Goal: Information Seeking & Learning: Learn about a topic

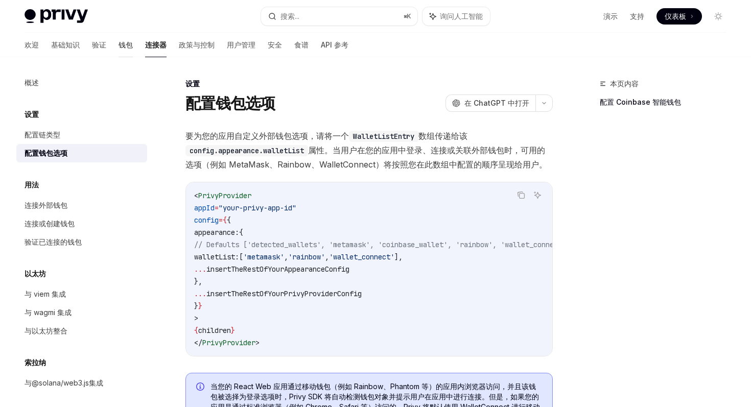
click at [119, 48] on font "钱包" at bounding box center [126, 44] width 14 height 9
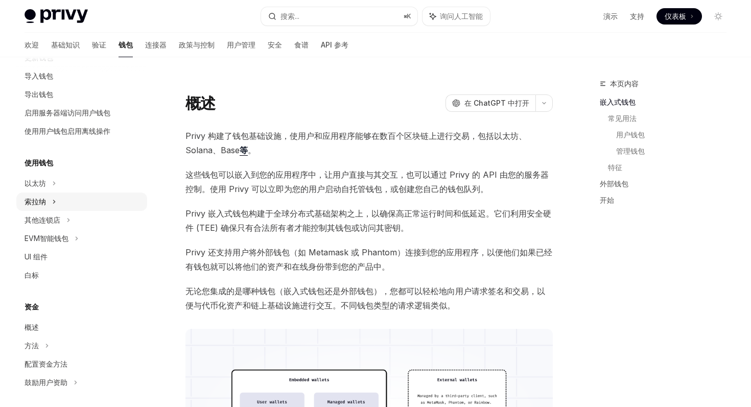
scroll to position [138, 0]
click at [64, 48] on div "索拉纳" at bounding box center [81, 38] width 131 height 18
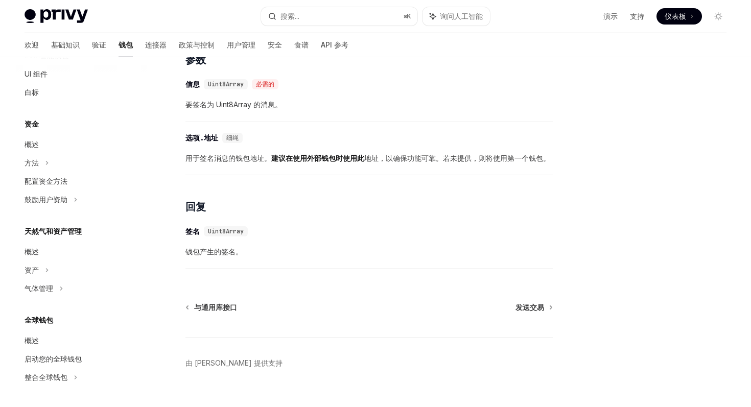
scroll to position [588, 0]
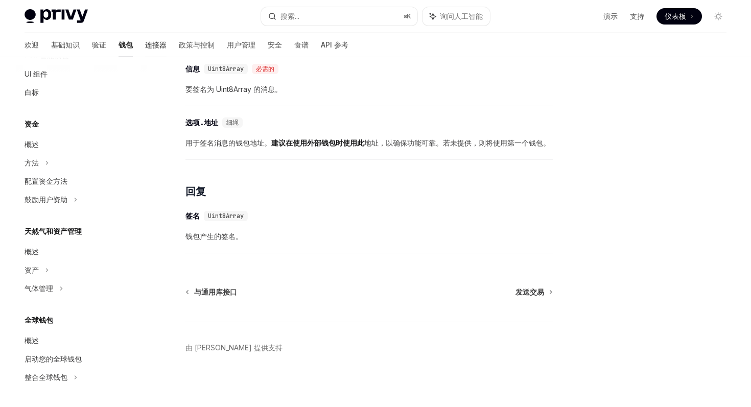
click at [145, 42] on font "连接器" at bounding box center [155, 44] width 21 height 9
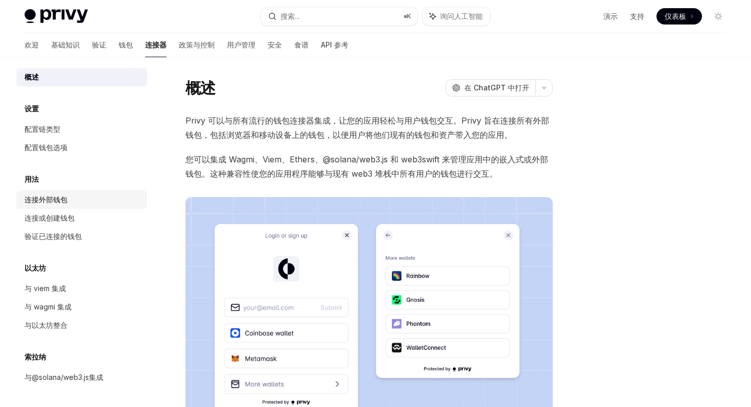
click at [84, 200] on div "连接外部钱包" at bounding box center [83, 200] width 117 height 12
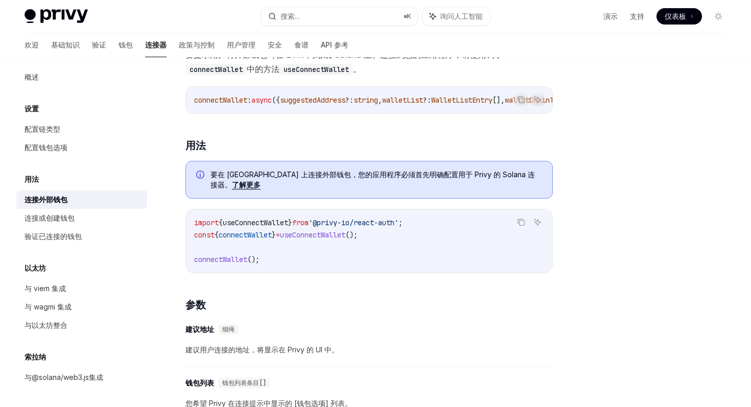
scroll to position [199, 0]
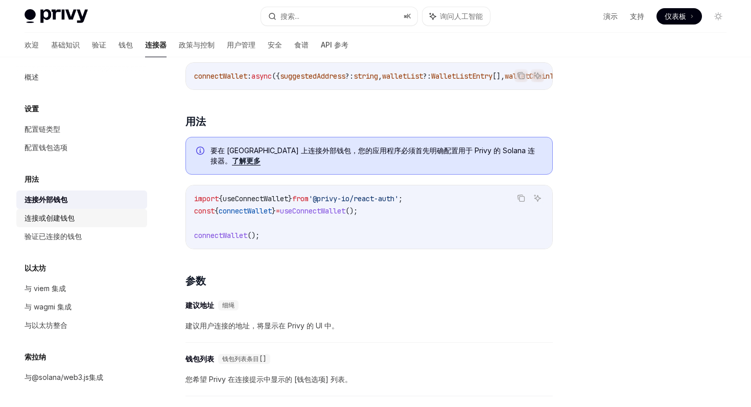
click at [71, 219] on font "连接或创建钱包" at bounding box center [50, 218] width 50 height 9
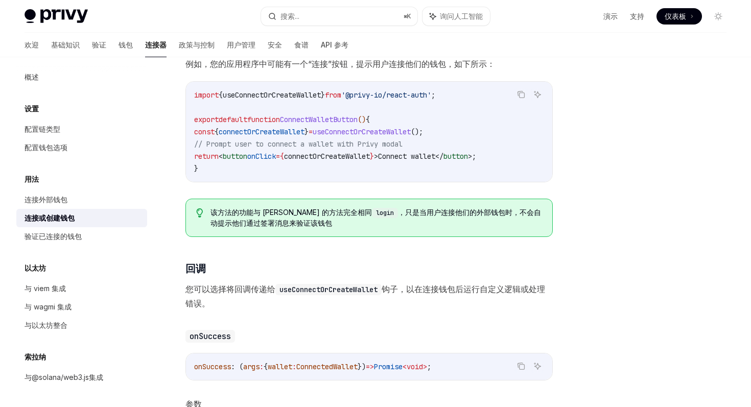
scroll to position [333, 0]
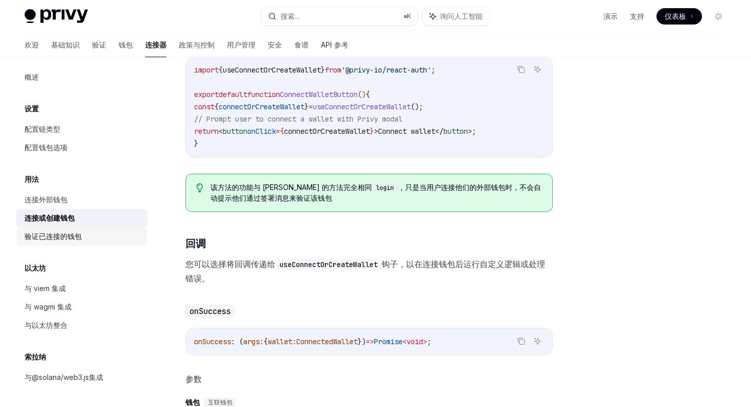
click at [90, 234] on div "验证已连接的钱包" at bounding box center [83, 236] width 117 height 12
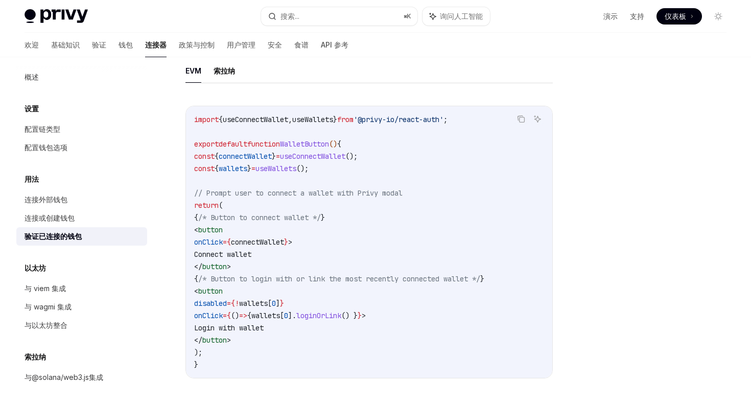
scroll to position [429, 0]
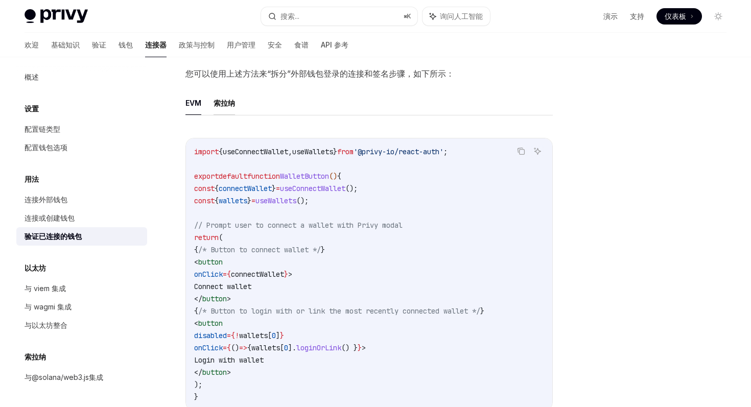
click at [229, 102] on font "索拉纳" at bounding box center [224, 103] width 21 height 9
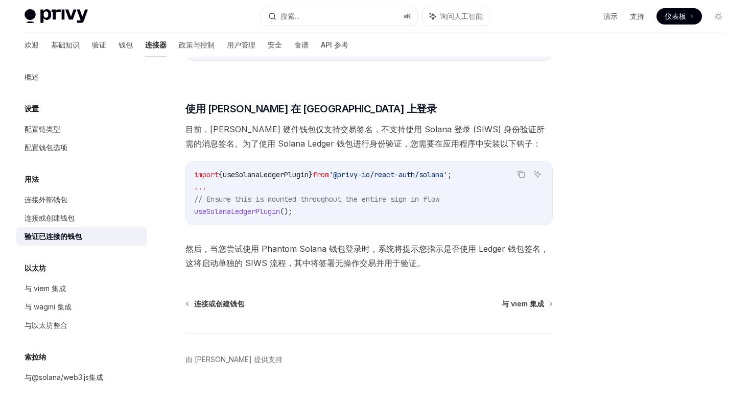
scroll to position [806, 0]
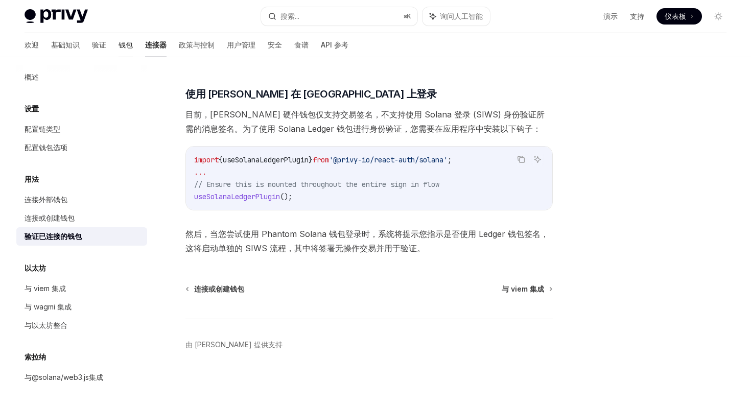
click at [119, 46] on font "钱包" at bounding box center [126, 44] width 14 height 9
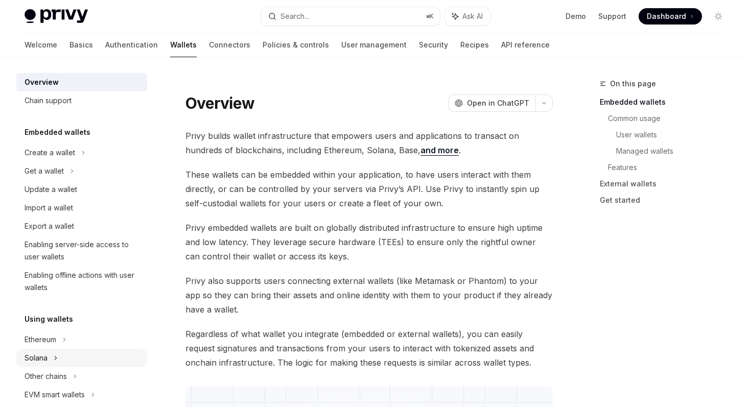
click at [52, 180] on div "Solana" at bounding box center [81, 171] width 131 height 18
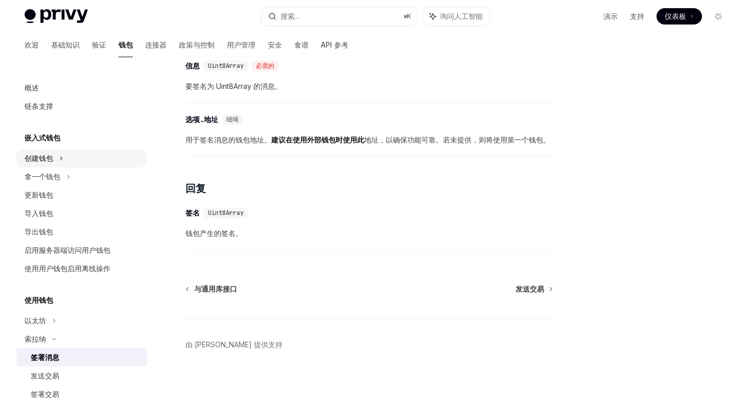
click at [84, 159] on div "创建钱包" at bounding box center [81, 158] width 131 height 18
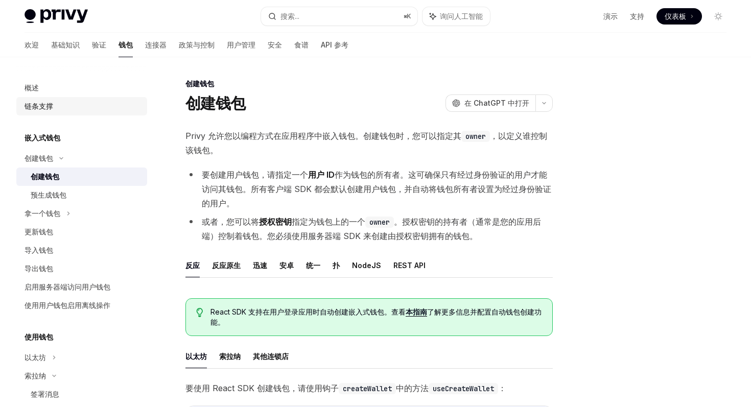
click at [87, 104] on div "链条支撑" at bounding box center [83, 106] width 117 height 12
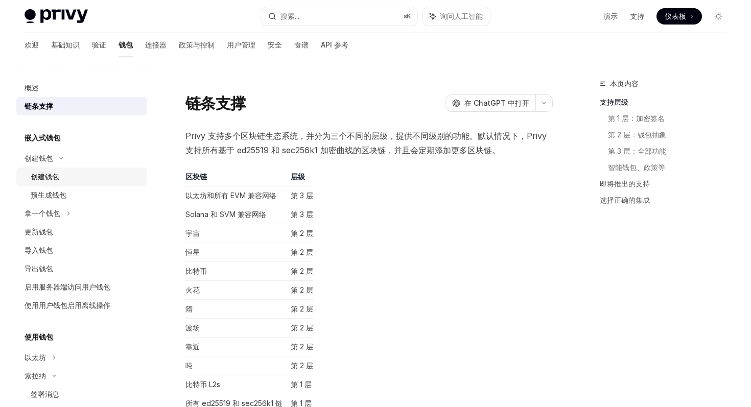
click at [85, 173] on div "创建钱包" at bounding box center [86, 177] width 110 height 12
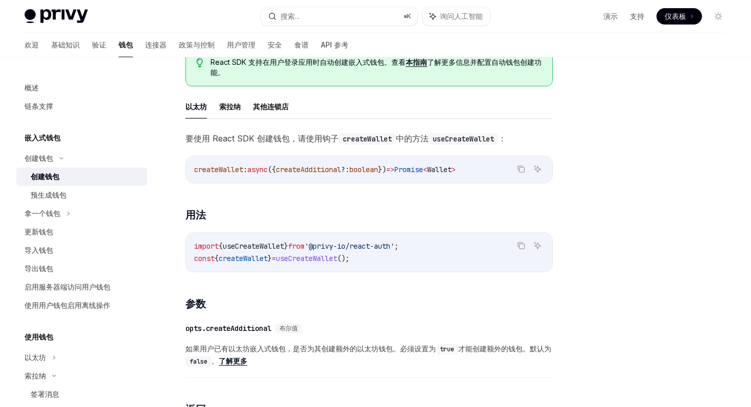
scroll to position [242, 0]
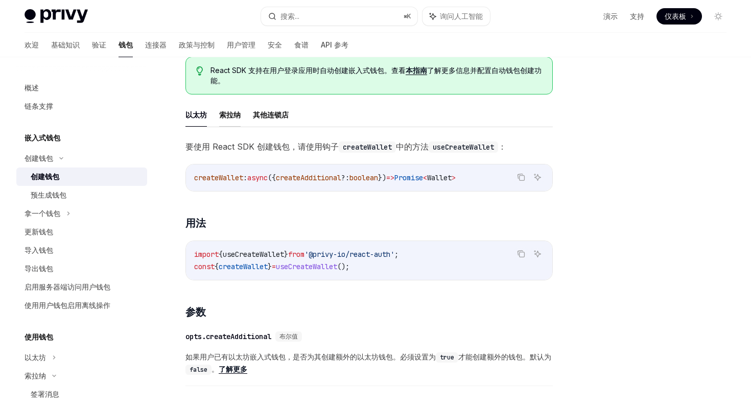
click at [228, 125] on button "索拉纳" at bounding box center [229, 115] width 21 height 24
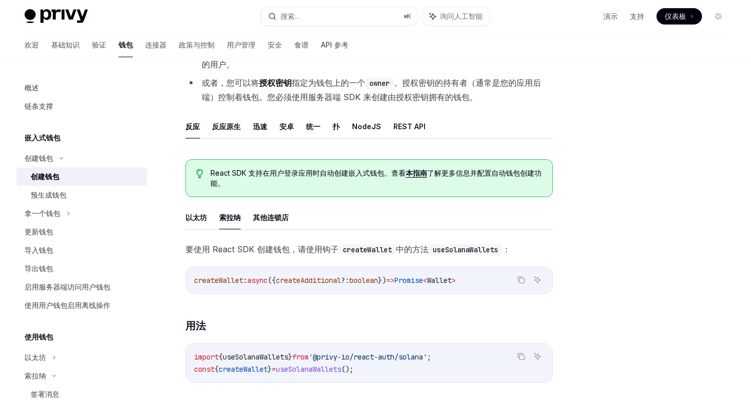
scroll to position [55, 0]
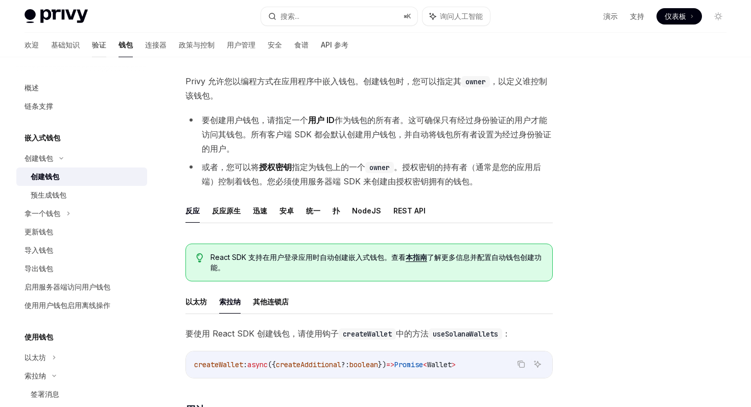
click at [92, 43] on font "验证" at bounding box center [99, 44] width 14 height 9
type textarea "*"
